Goal: Task Accomplishment & Management: Use online tool/utility

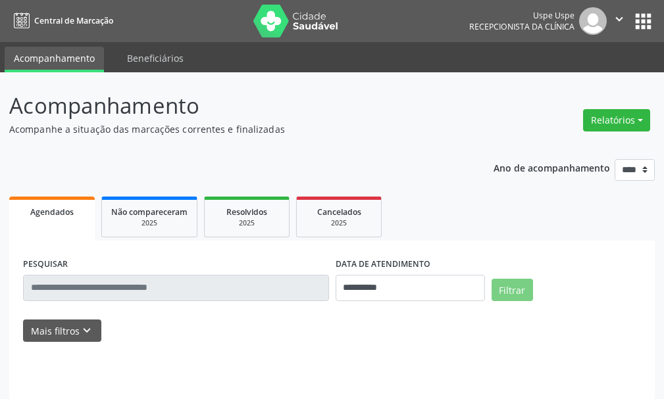
click at [609, 116] on button "Relatórios" at bounding box center [616, 120] width 67 height 22
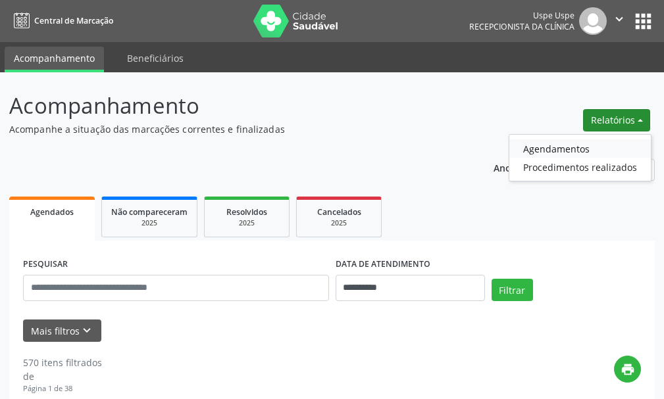
click at [559, 148] on link "Agendamentos" at bounding box center [579, 148] width 141 height 18
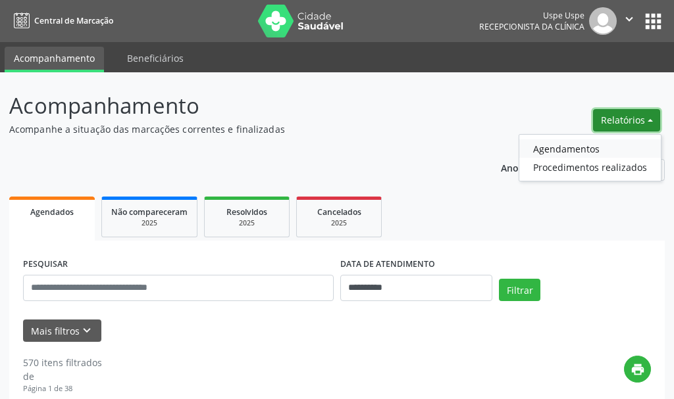
select select "*"
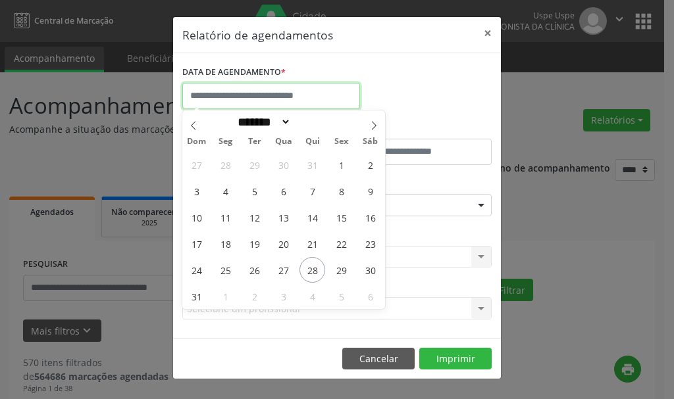
click at [230, 94] on input "text" at bounding box center [271, 96] width 178 height 26
click at [341, 268] on span "29" at bounding box center [341, 270] width 26 height 26
type input "**********"
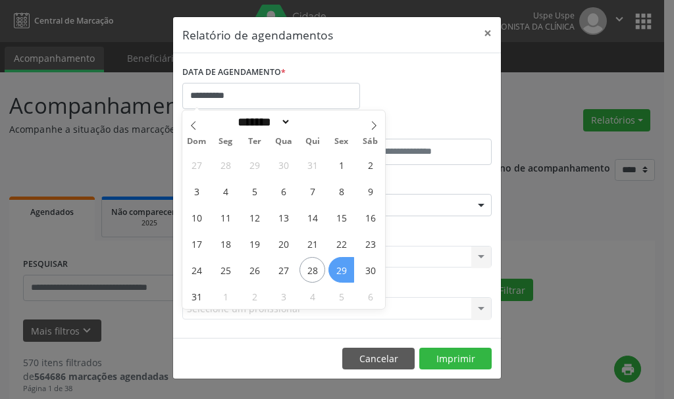
click at [341, 268] on span "29" at bounding box center [341, 270] width 26 height 26
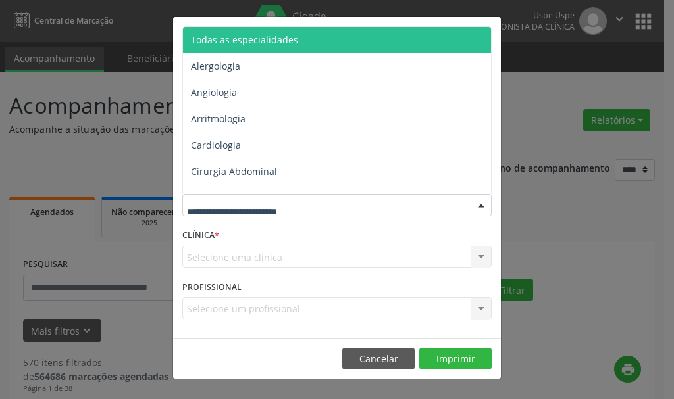
click at [230, 43] on span "Todas as especialidades" at bounding box center [244, 40] width 107 height 13
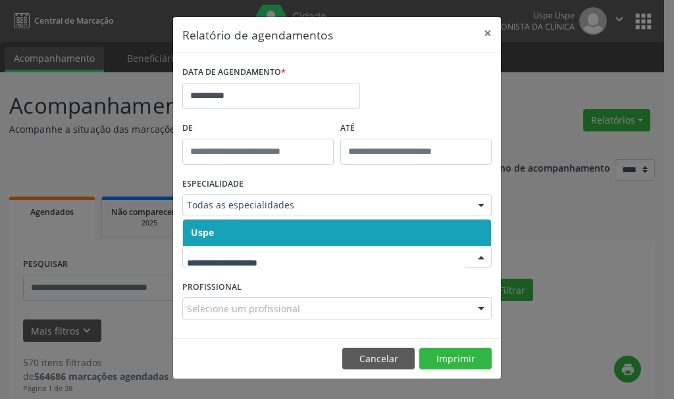
click at [204, 234] on span "Uspe" at bounding box center [202, 232] width 23 height 13
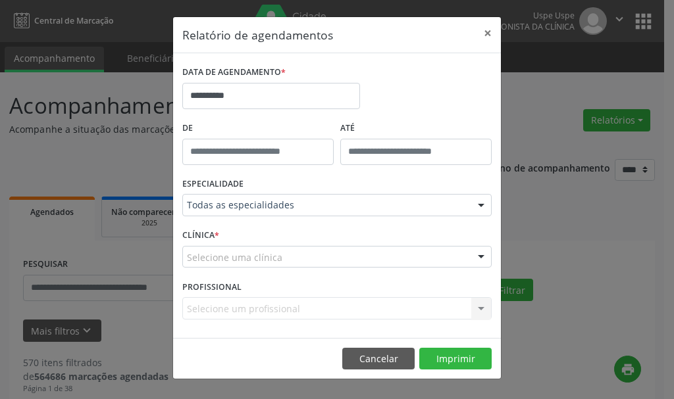
click at [211, 307] on div "Selecione um profissional Nenhum resultado encontrado para: " " Não há nenhuma …" at bounding box center [336, 308] width 309 height 22
click at [201, 230] on label "CLÍNICA *" at bounding box center [200, 236] width 37 height 20
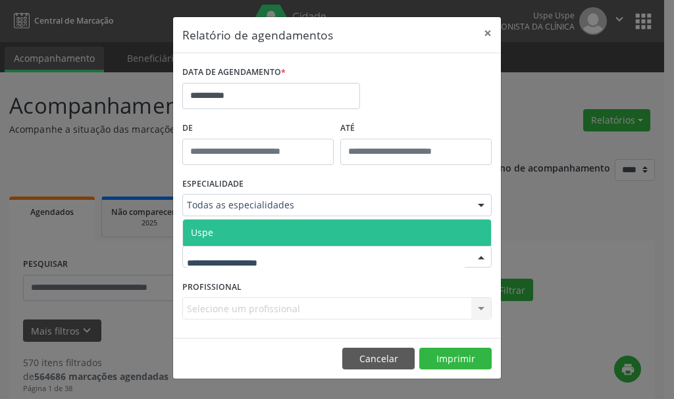
click at [198, 237] on span "Uspe" at bounding box center [202, 232] width 22 height 13
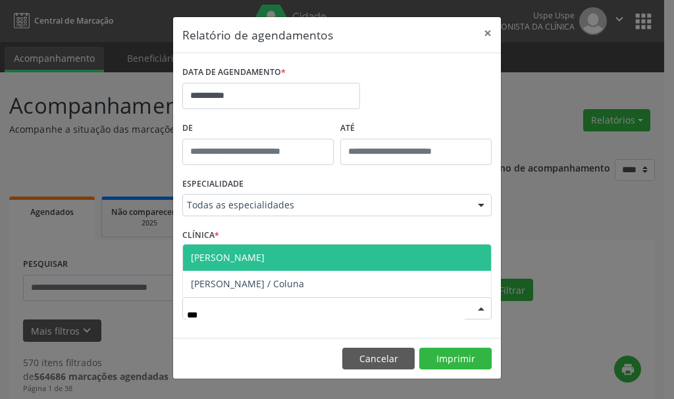
type input "****"
click at [259, 257] on span "[PERSON_NAME]" at bounding box center [228, 257] width 74 height 13
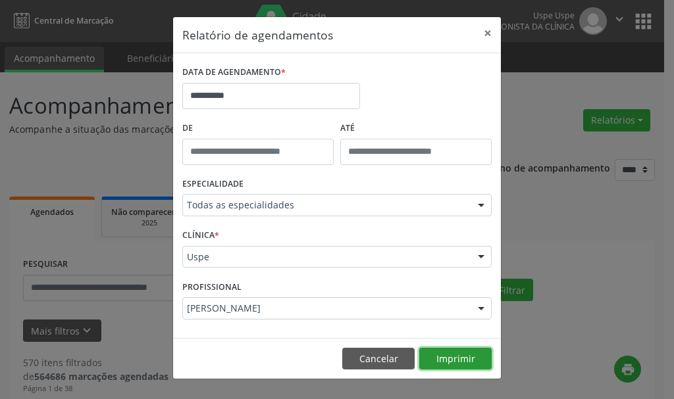
click at [454, 355] on button "Imprimir" at bounding box center [455, 359] width 72 height 22
